Goal: Transaction & Acquisition: Download file/media

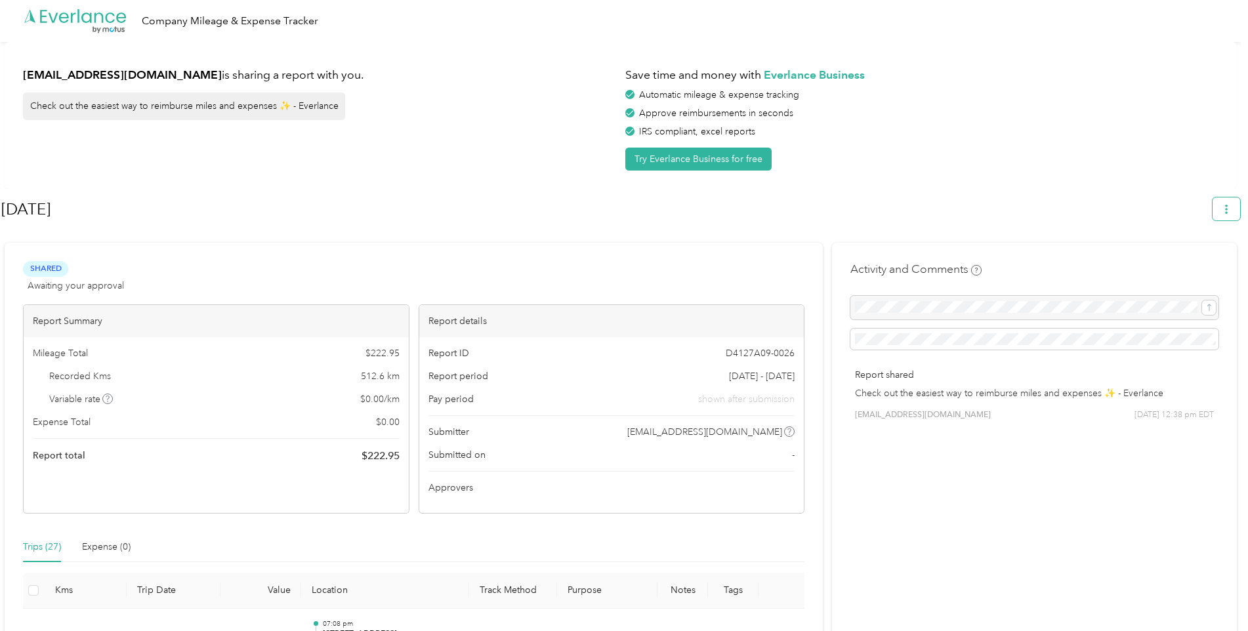
click at [612, 215] on button "button" at bounding box center [1227, 209] width 28 height 23
click at [612, 264] on span "Download" at bounding box center [1195, 271] width 43 height 14
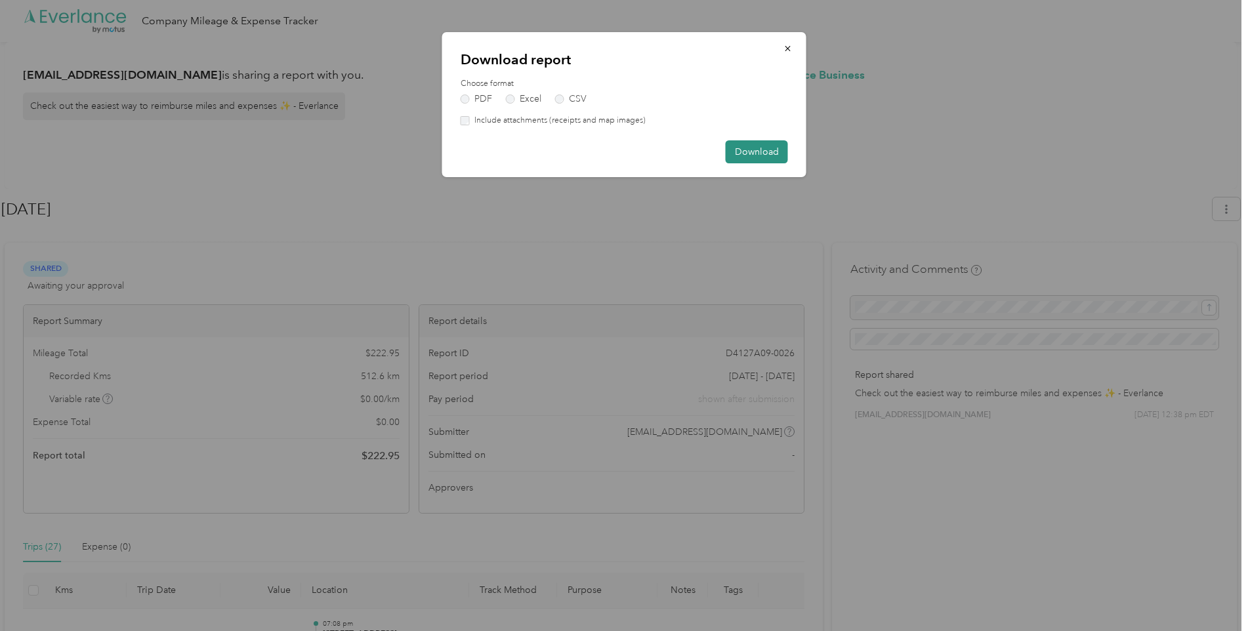
click at [612, 149] on button "Download" at bounding box center [757, 151] width 62 height 23
